Goal: Task Accomplishment & Management: Manage account settings

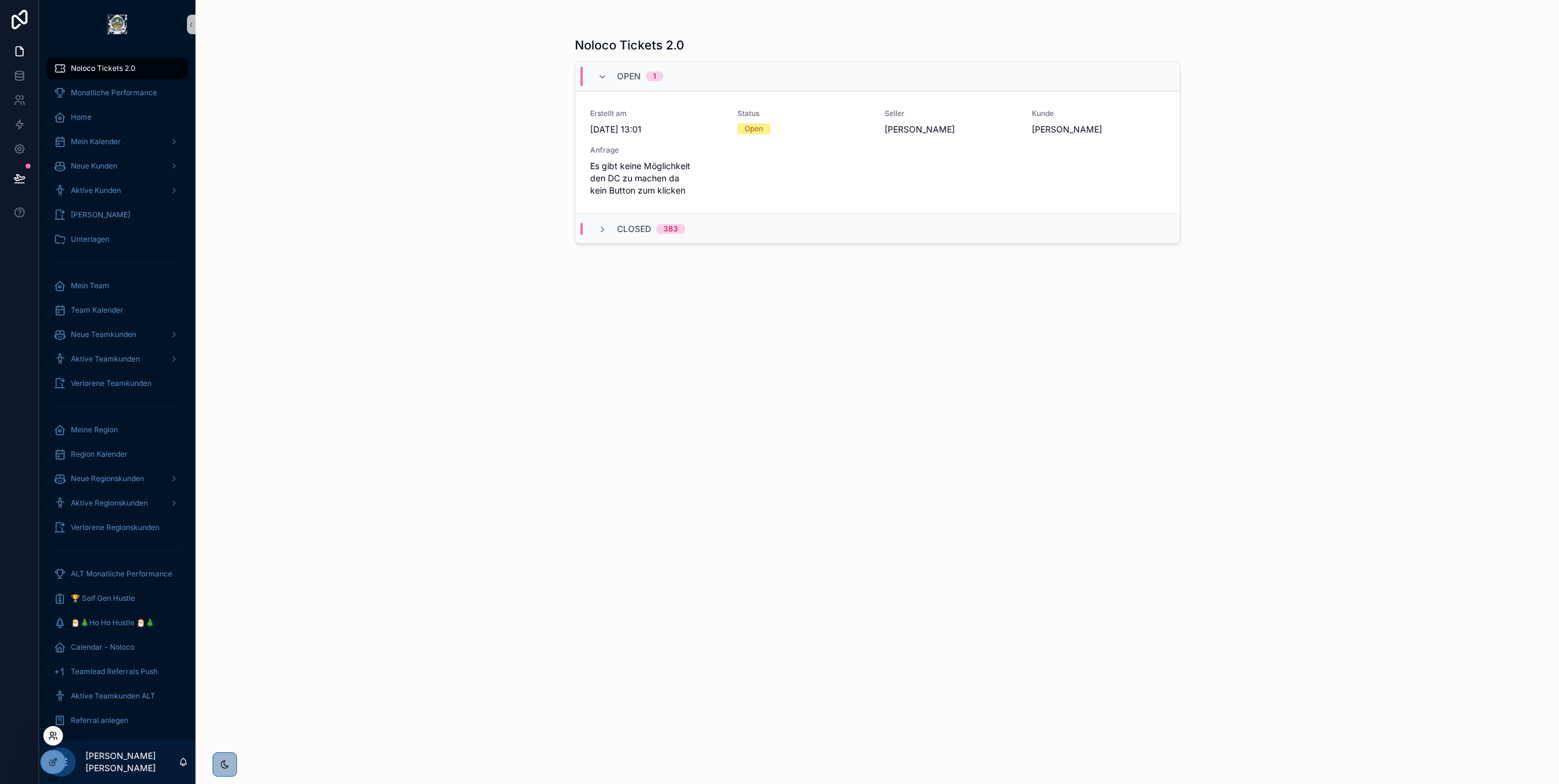
click at [56, 735] on icon at bounding box center [56, 734] width 2 height 3
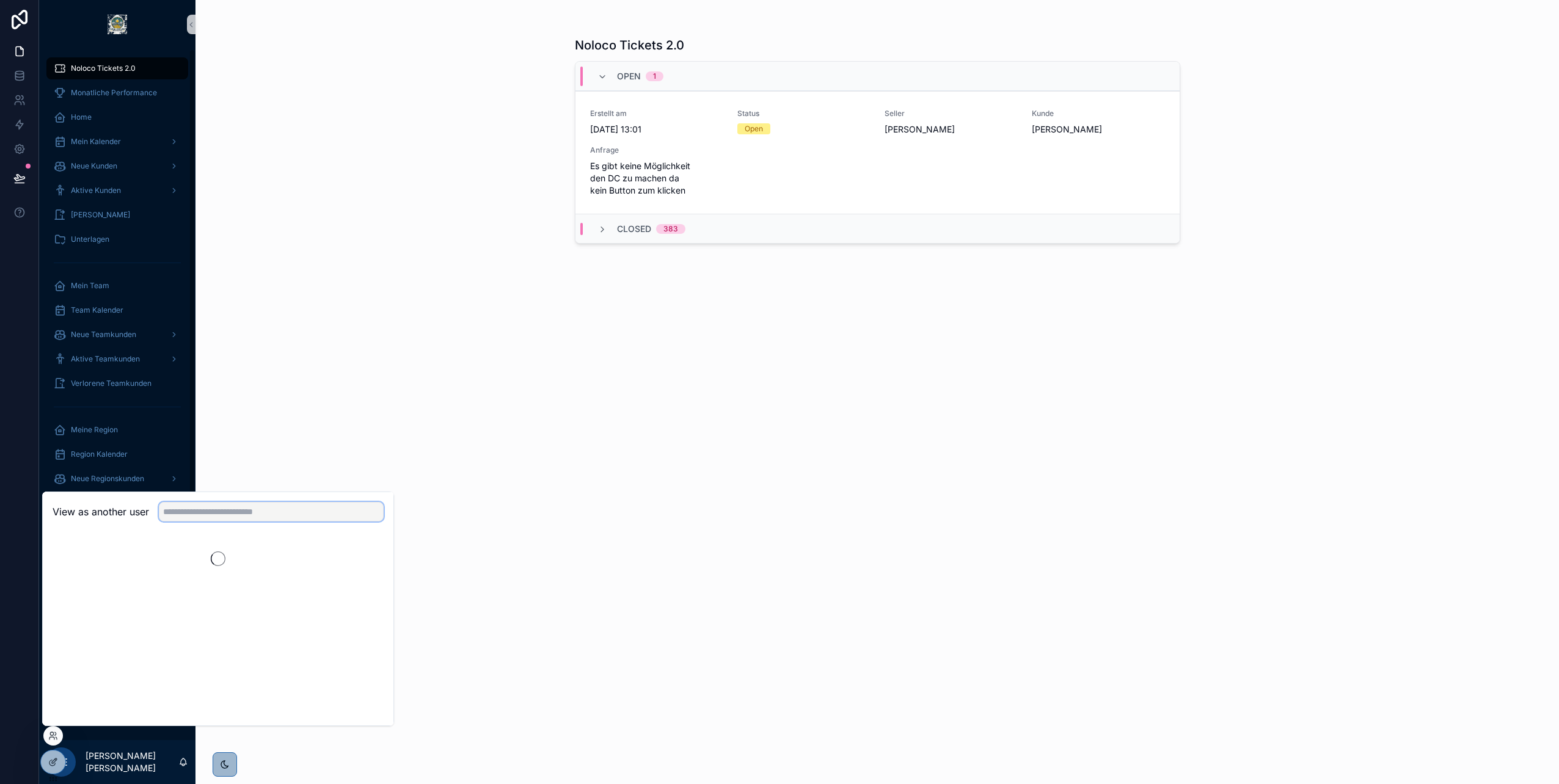
click at [201, 515] on input "text" at bounding box center [271, 511] width 225 height 20
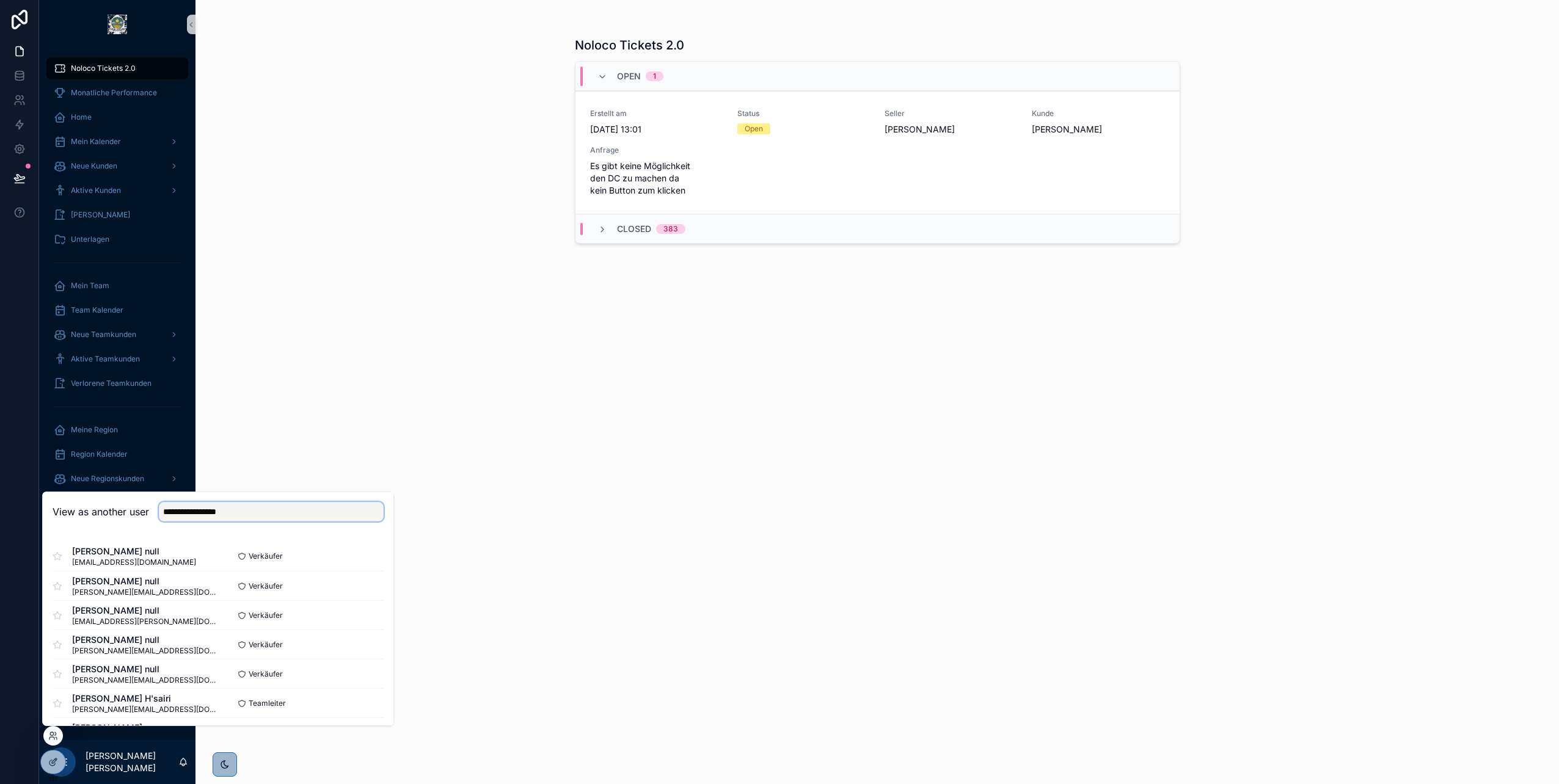
type input "**********"
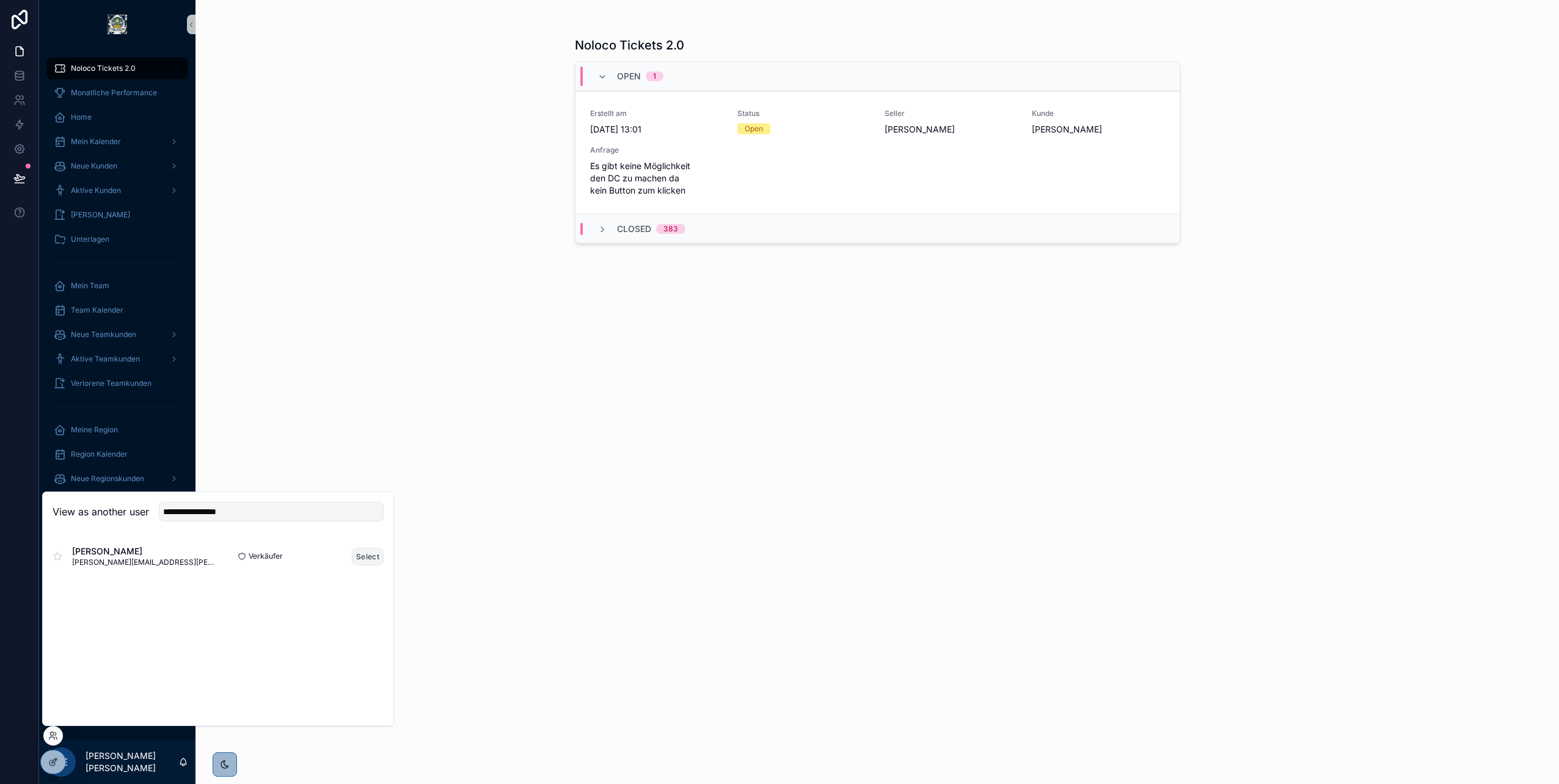
click at [364, 551] on button "Select" at bounding box center [367, 557] width 32 height 17
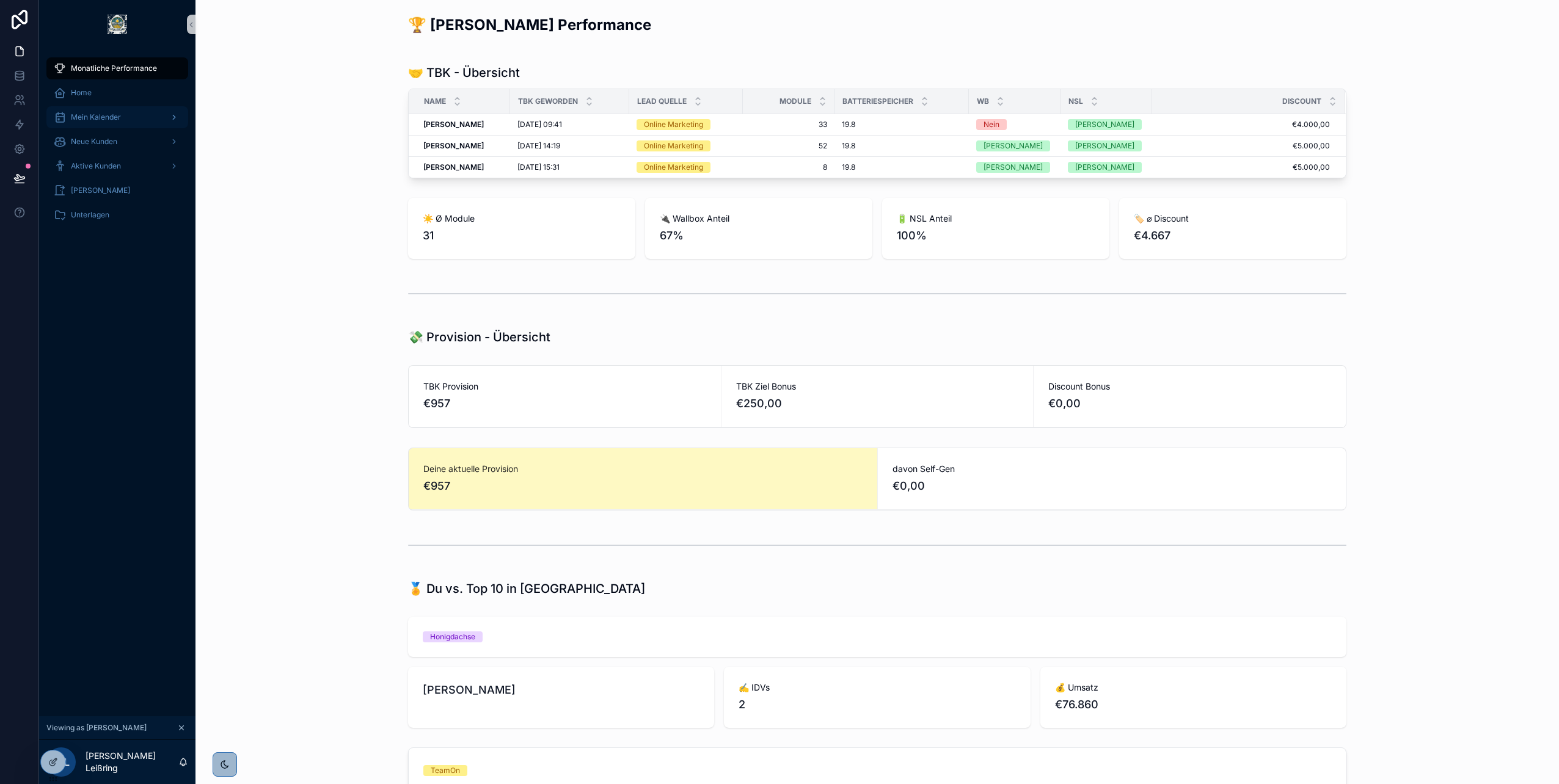
click at [121, 114] on div "Mein Kalender" at bounding box center [118, 117] width 127 height 20
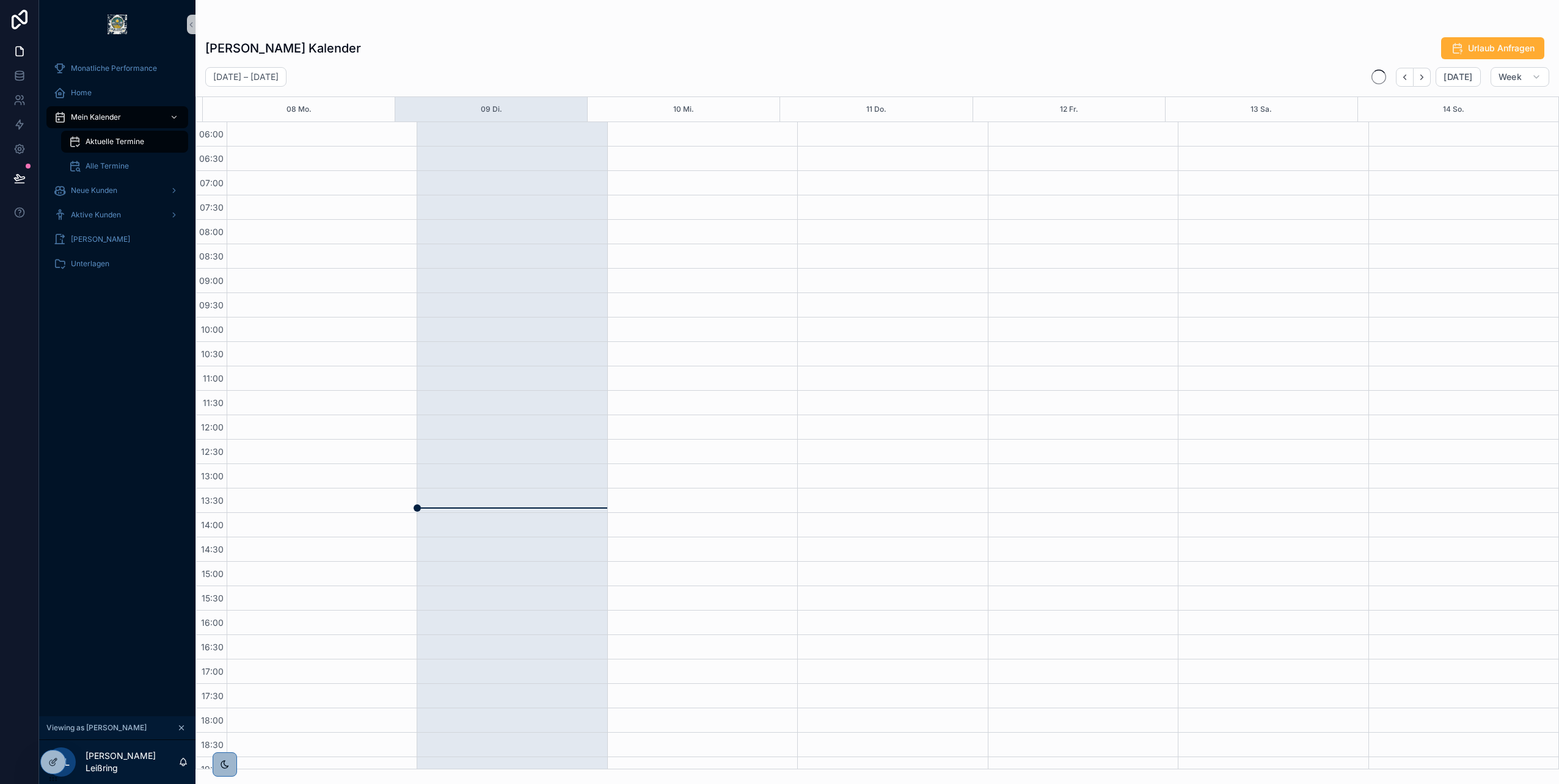
scroll to position [135, 0]
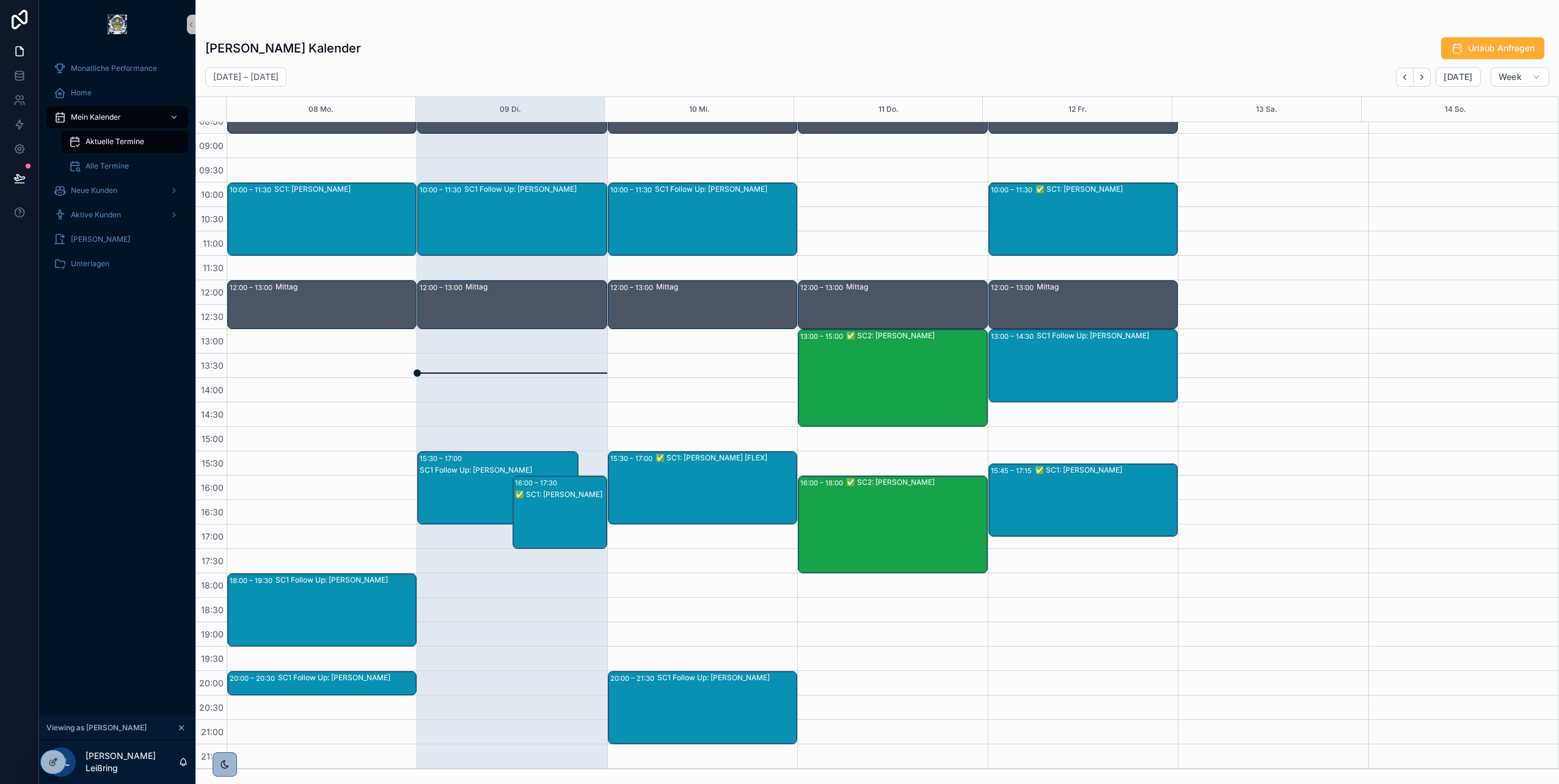
click at [330, 586] on div "SC1 Follow Up: [PERSON_NAME]" at bounding box center [345, 610] width 140 height 71
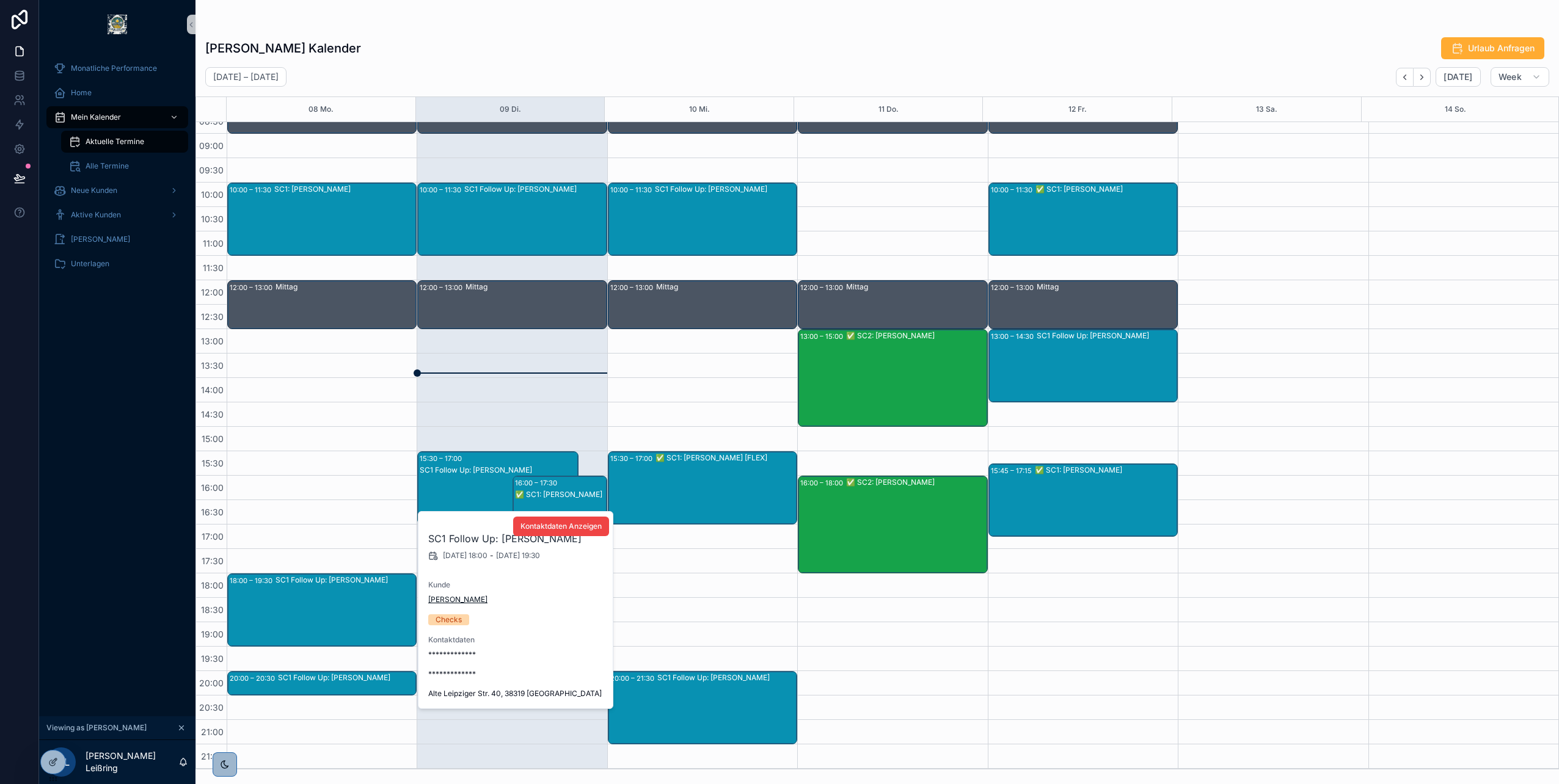
click at [444, 599] on span "[PERSON_NAME]" at bounding box center [457, 600] width 59 height 10
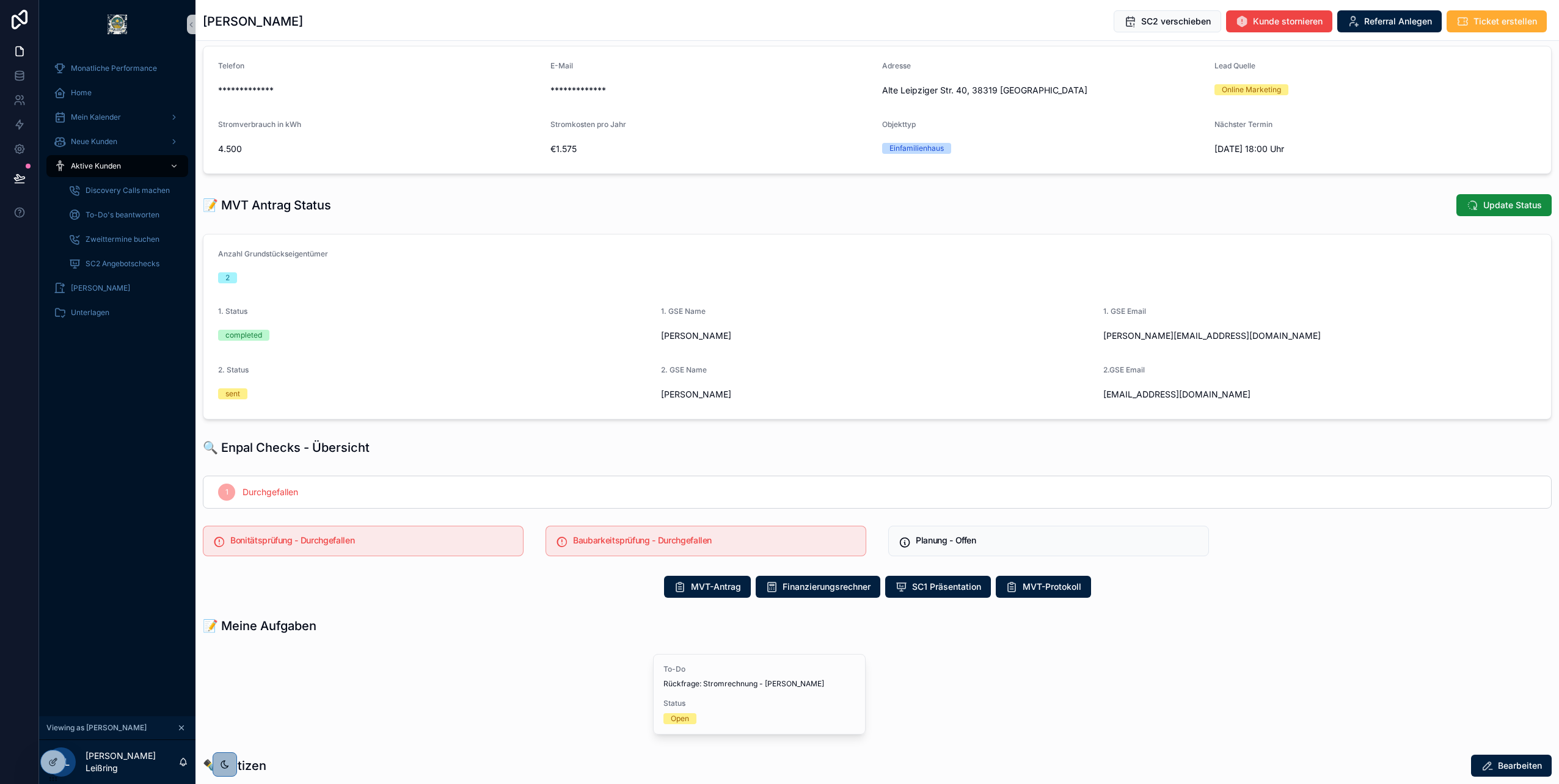
scroll to position [122, 0]
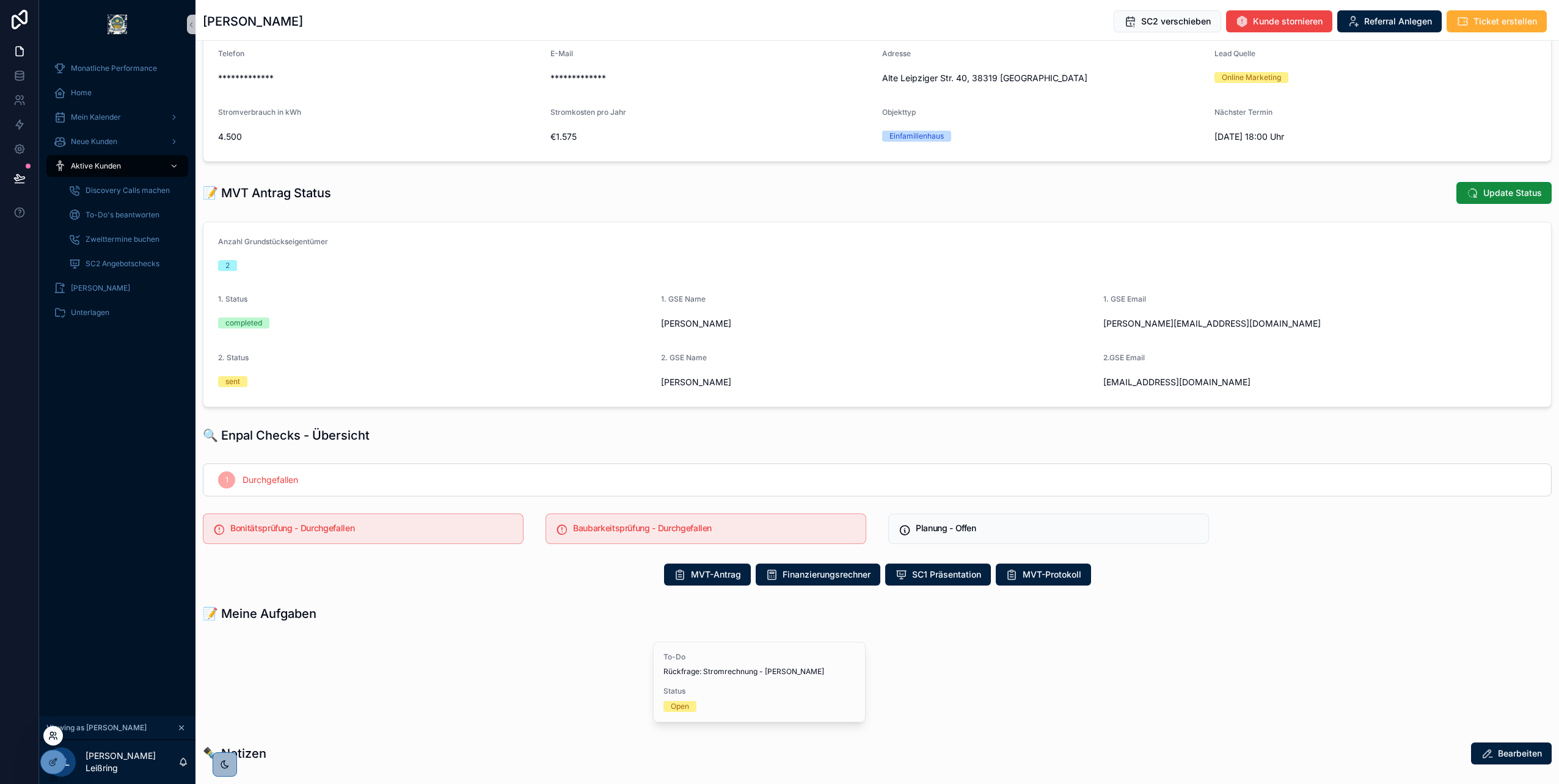
click at [52, 735] on icon at bounding box center [52, 734] width 3 height 3
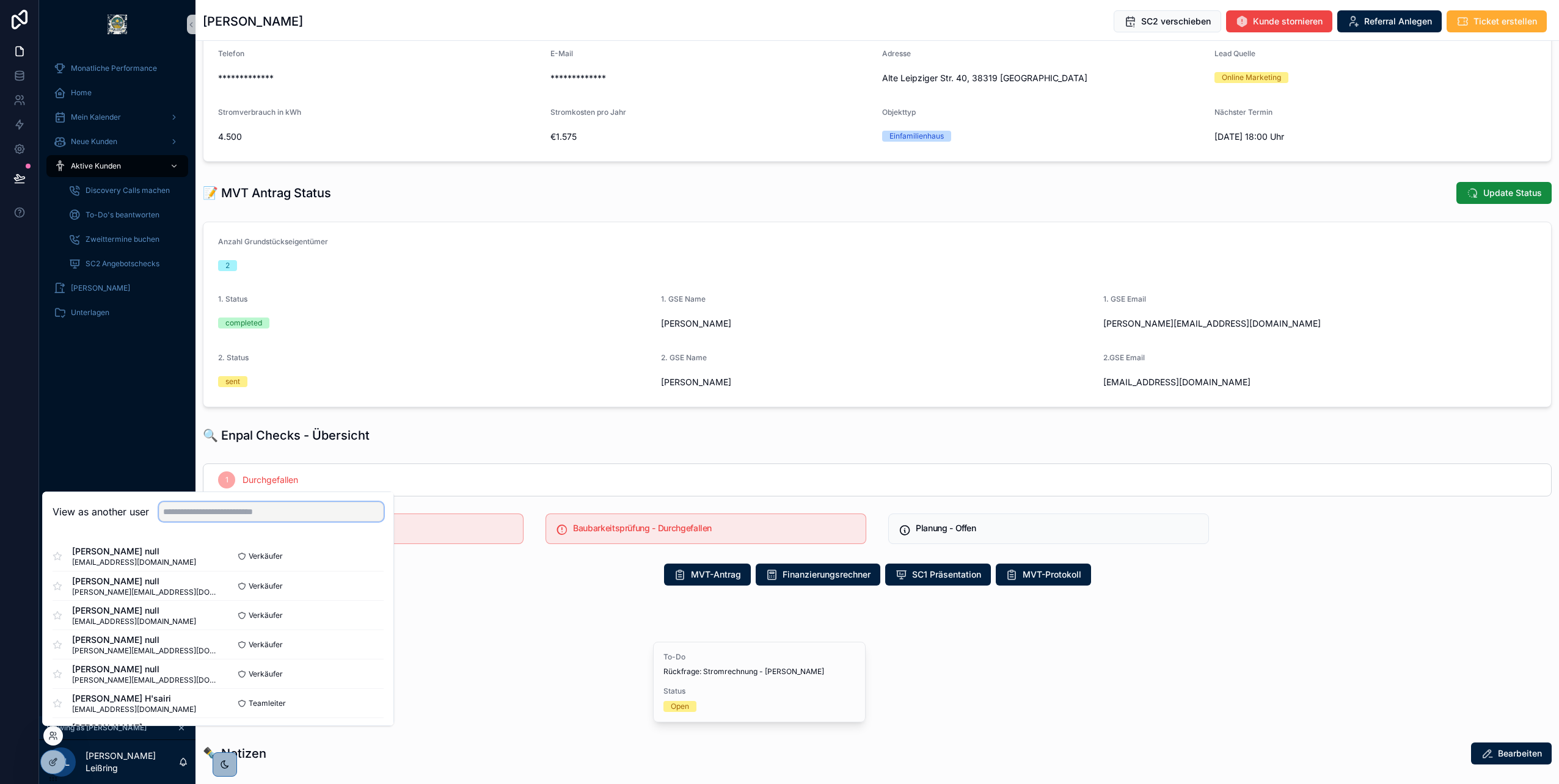
click at [257, 519] on input "text" at bounding box center [271, 511] width 225 height 20
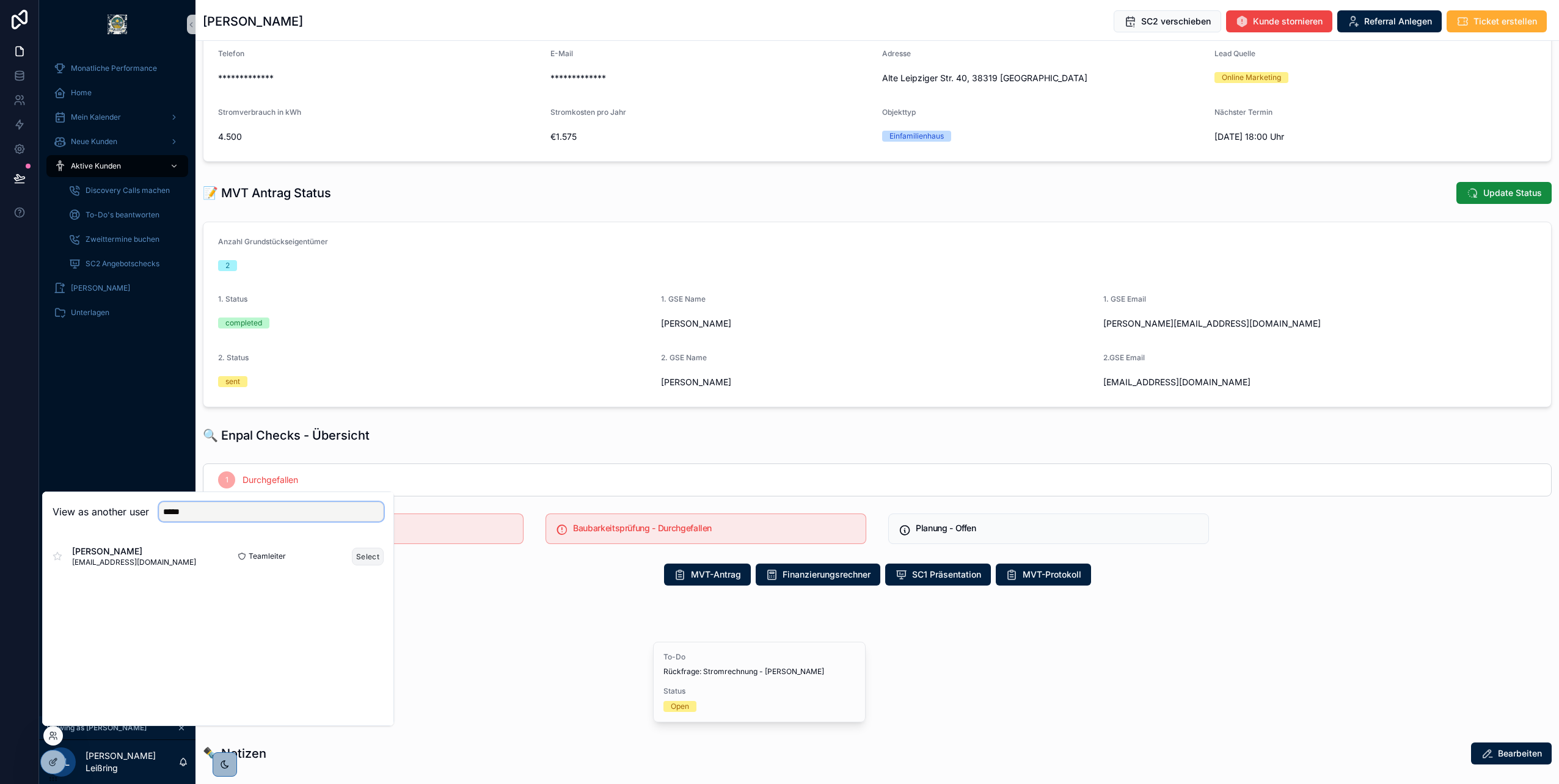
type input "*****"
click at [369, 554] on button "Select" at bounding box center [367, 557] width 32 height 17
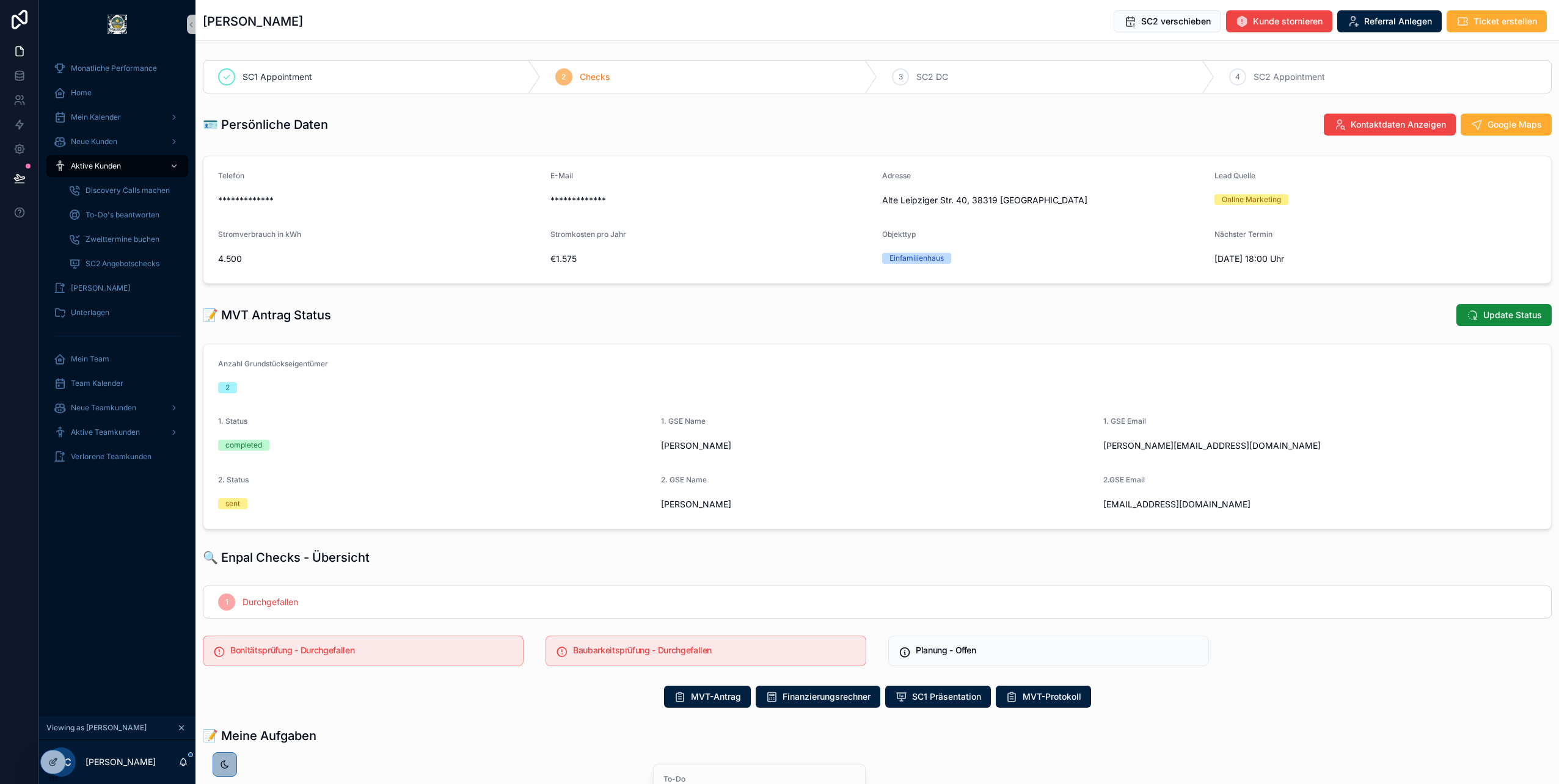
drag, startPoint x: 728, startPoint y: 507, endPoint x: 710, endPoint y: 504, distance: 18.2
copy span "[PERSON_NAME]"
drag, startPoint x: 654, startPoint y: 509, endPoint x: 713, endPoint y: 506, distance: 59.1
click at [713, 506] on form "Anzahl Grundstückseigentümer 2 1. Status completed 1. GSE Name [PERSON_NAME] 1.…" at bounding box center [877, 437] width 1347 height 184
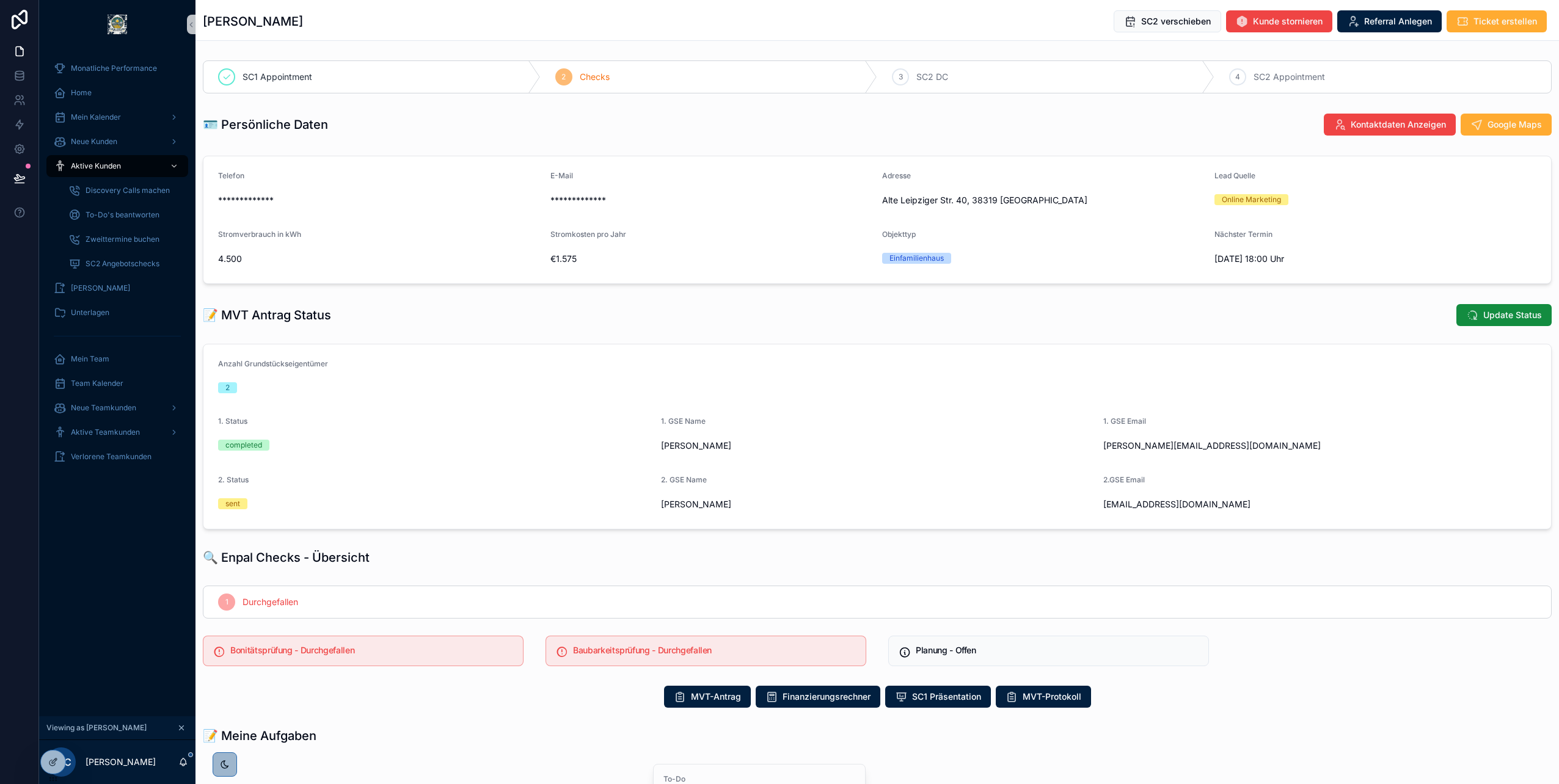
copy span "[PERSON_NAME]"
drag, startPoint x: 657, startPoint y: 506, endPoint x: 713, endPoint y: 508, distance: 56.0
click at [713, 508] on form "Anzahl Grundstückseigentümer 2 1. Status completed 1. GSE Name Anne Hollatz 1. …" at bounding box center [877, 437] width 1347 height 184
copy span "Philip Hollatz"
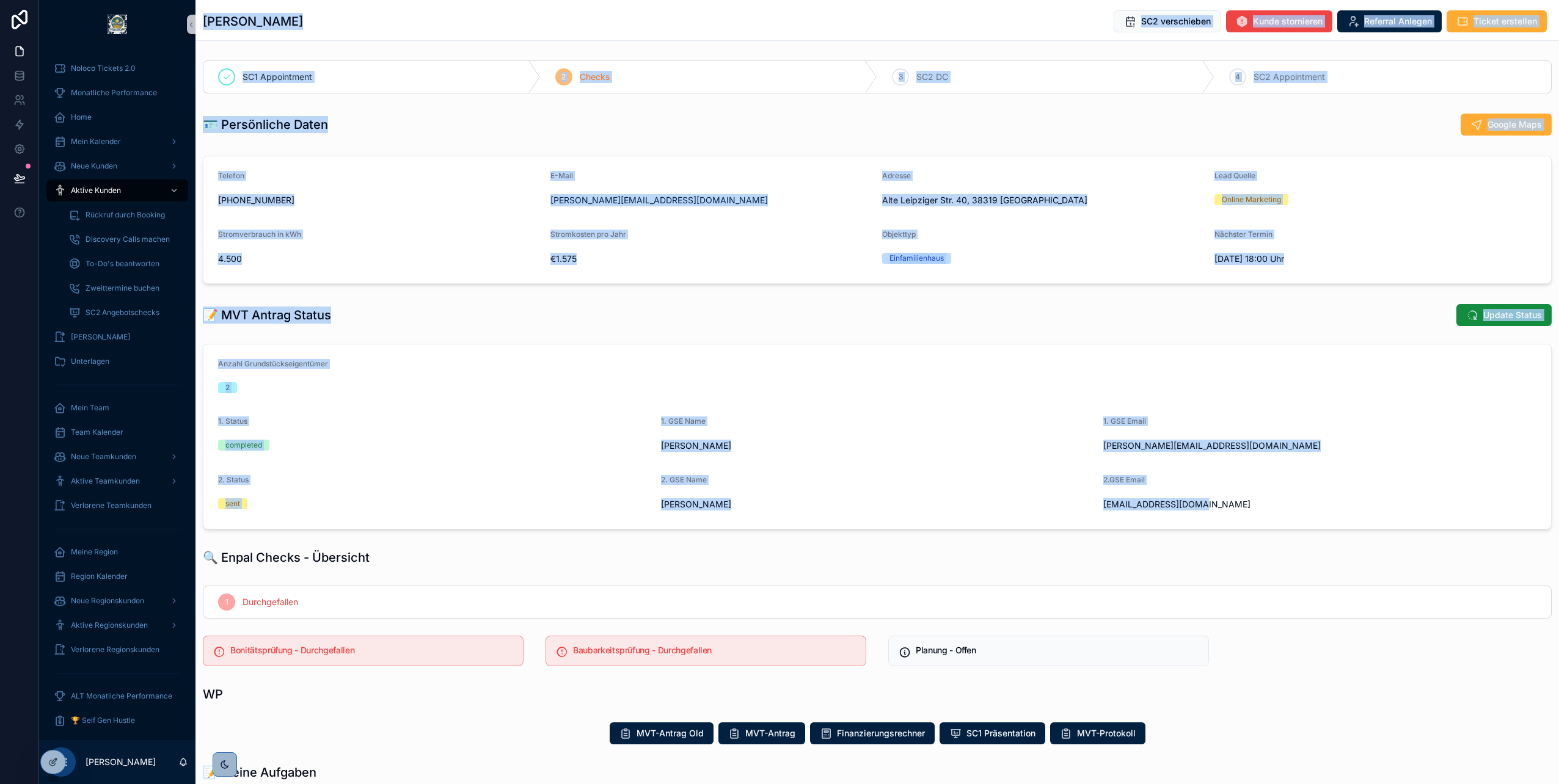
drag, startPoint x: 202, startPoint y: 18, endPoint x: 1219, endPoint y: 526, distance: 1136.8
click at [1219, 526] on div "Anne Hollatz SC2 verschieben Kunde stornieren Referral Anlegen Ticket erstellen…" at bounding box center [877, 794] width 1363 height 1589
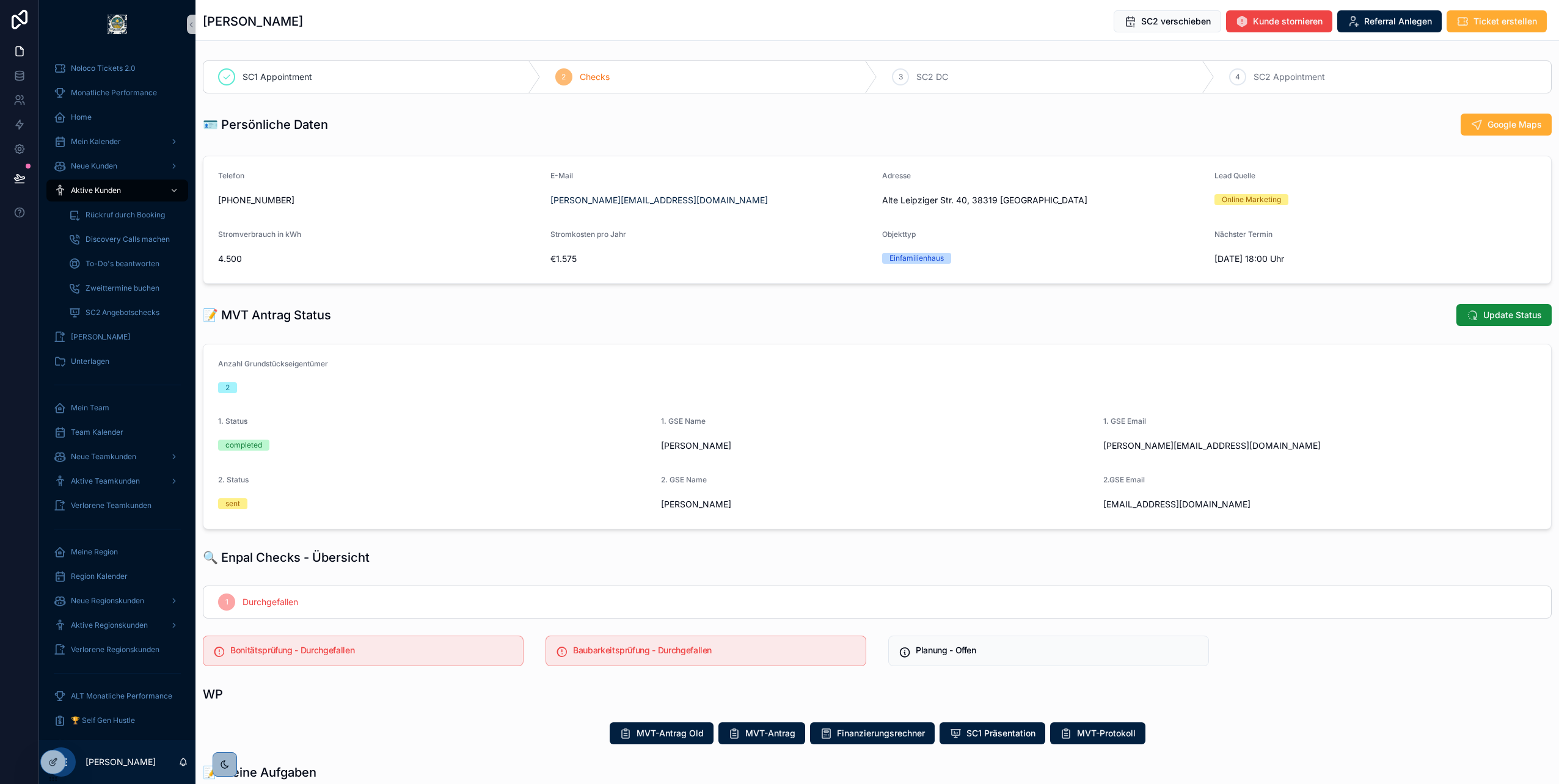
click at [1094, 541] on div "SC1 Appointment 2 Checks 3 SC2 DC 4 SC2 Appointment 🪪 Persönliche Daten Google …" at bounding box center [877, 783] width 1363 height 1456
click at [1495, 317] on span "Update Status" at bounding box center [1513, 315] width 59 height 12
click at [196, 533] on div "Anzahl Grundstückseigentümer 2 1. Status completed 1. GSE Name [PERSON_NAME] 1.…" at bounding box center [877, 437] width 1363 height 196
